Goal: Transaction & Acquisition: Subscribe to service/newsletter

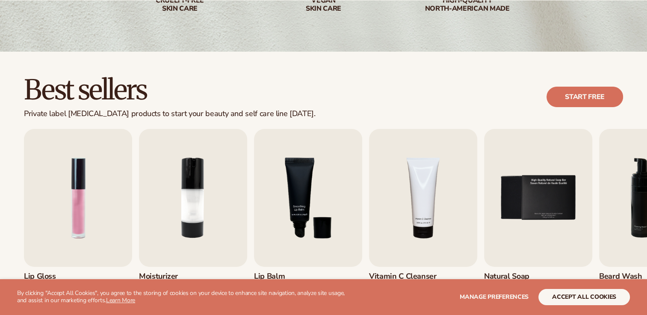
scroll to position [214, 0]
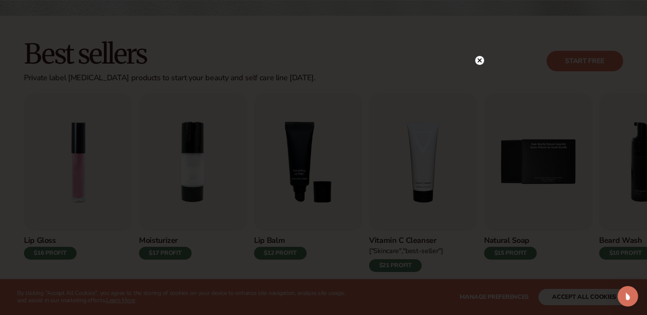
click at [479, 58] on circle at bounding box center [479, 60] width 9 height 9
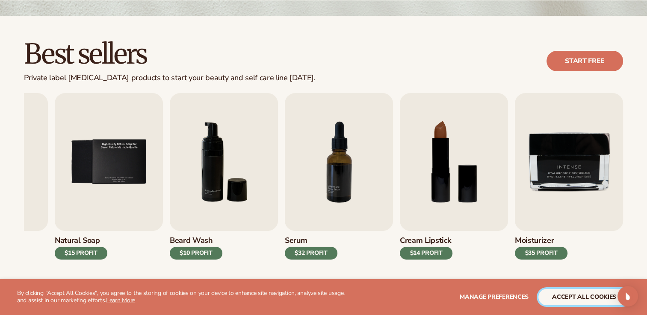
click at [584, 303] on button "accept all cookies" at bounding box center [583, 297] width 91 height 16
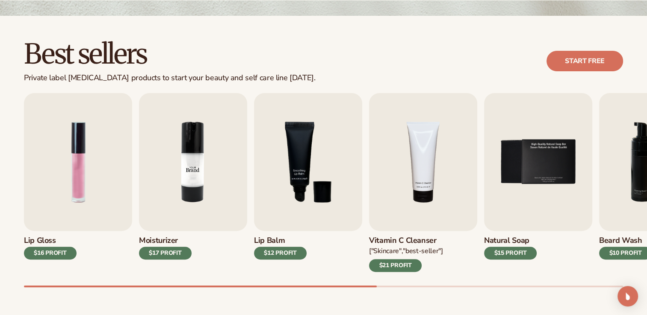
click at [212, 193] on img "2 / 9" at bounding box center [193, 162] width 108 height 138
click at [195, 188] on img "2 / 9" at bounding box center [193, 162] width 108 height 138
click at [194, 189] on img "2 / 9" at bounding box center [193, 162] width 108 height 138
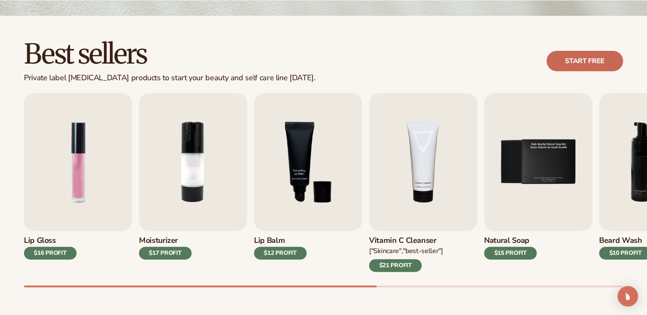
click at [603, 61] on link "Start free" at bounding box center [584, 61] width 76 height 21
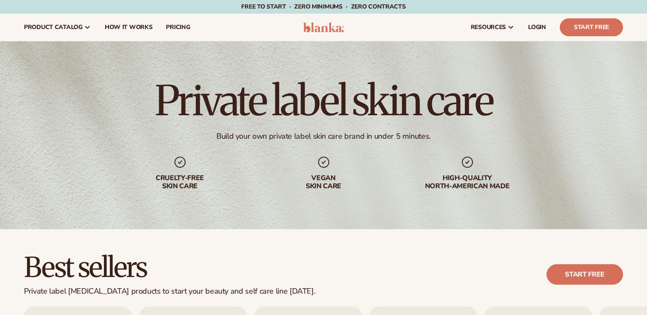
scroll to position [214, 0]
